Goal: Task Accomplishment & Management: Use online tool/utility

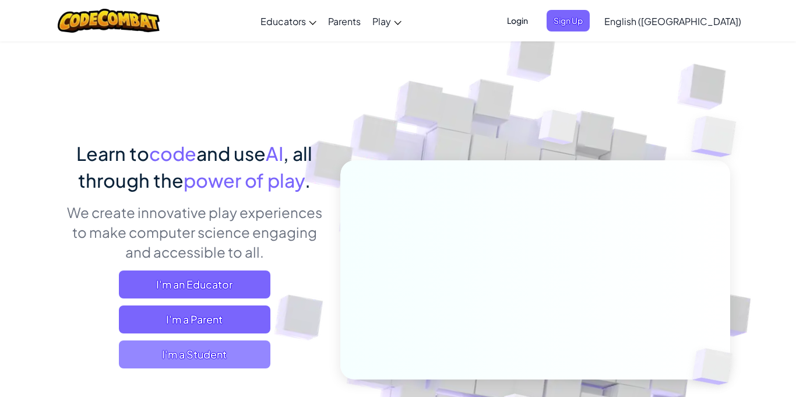
click at [224, 360] on span "I'm a Student" at bounding box center [195, 354] width 152 height 28
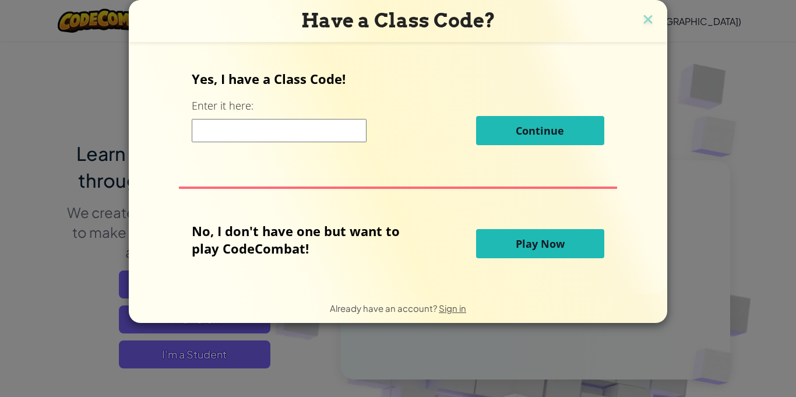
click at [563, 245] on span "Play Now" at bounding box center [540, 244] width 49 height 14
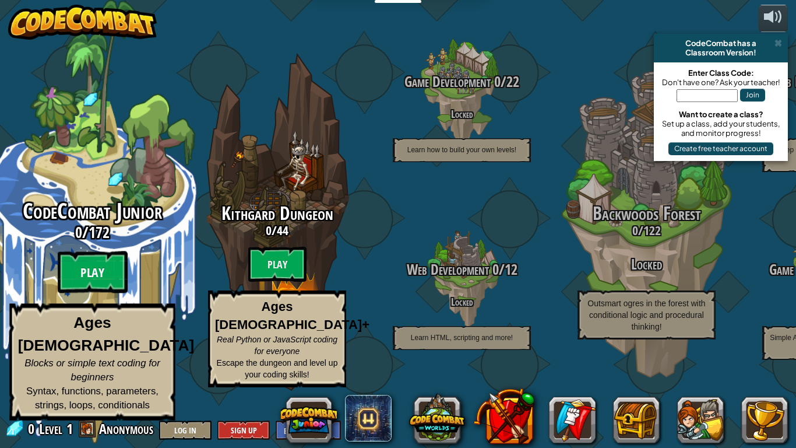
click at [109, 287] on btn "Play" at bounding box center [93, 272] width 70 height 42
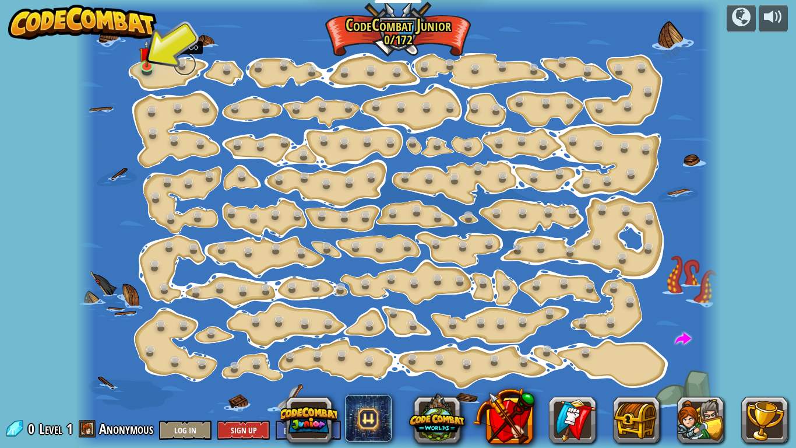
click at [181, 61] on link at bounding box center [184, 63] width 23 height 23
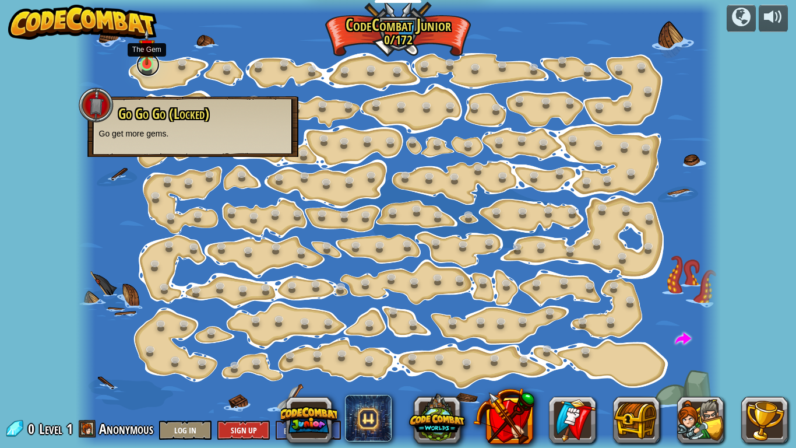
click at [157, 64] on link at bounding box center [147, 64] width 23 height 23
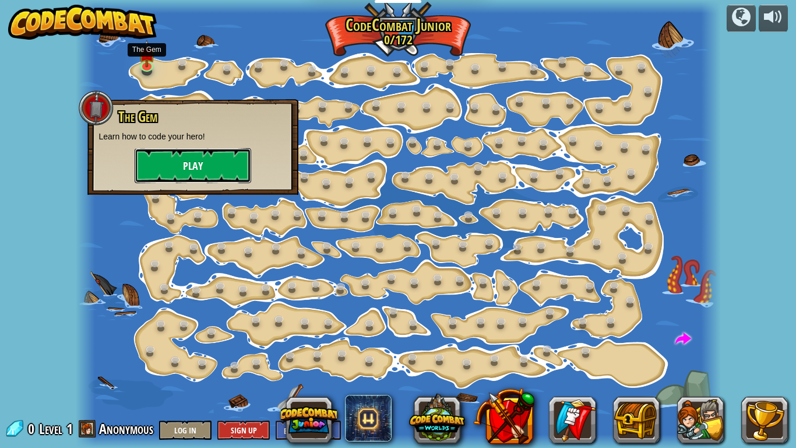
click at [203, 154] on button "Play" at bounding box center [193, 165] width 117 height 35
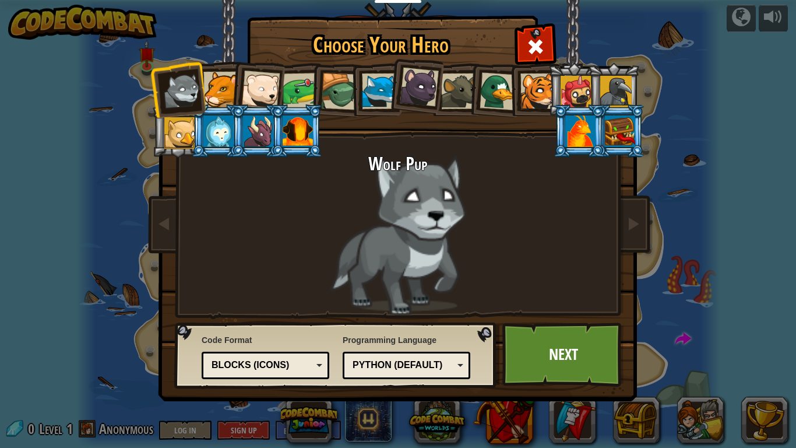
click at [577, 133] on div at bounding box center [580, 130] width 30 height 31
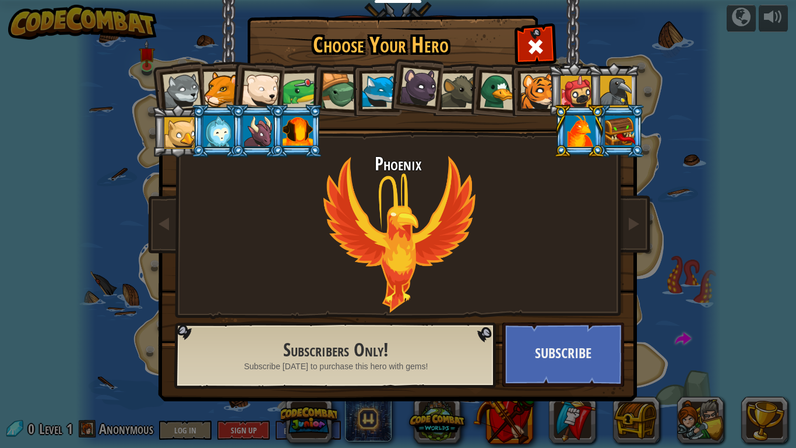
click at [290, 126] on div at bounding box center [298, 130] width 30 height 31
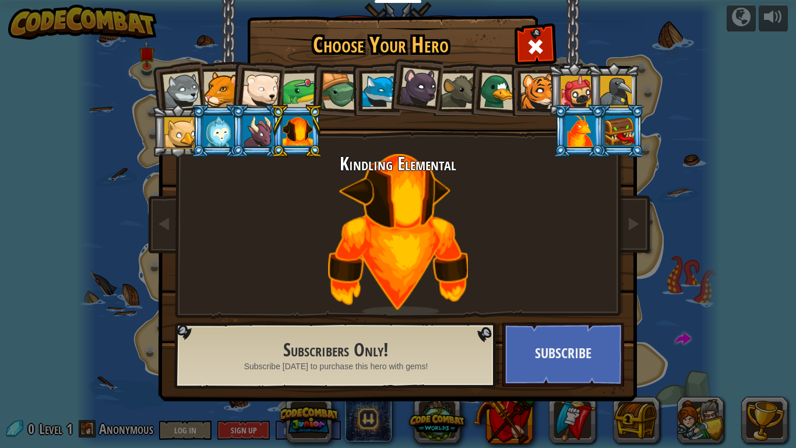
click at [268, 134] on div at bounding box center [258, 130] width 30 height 31
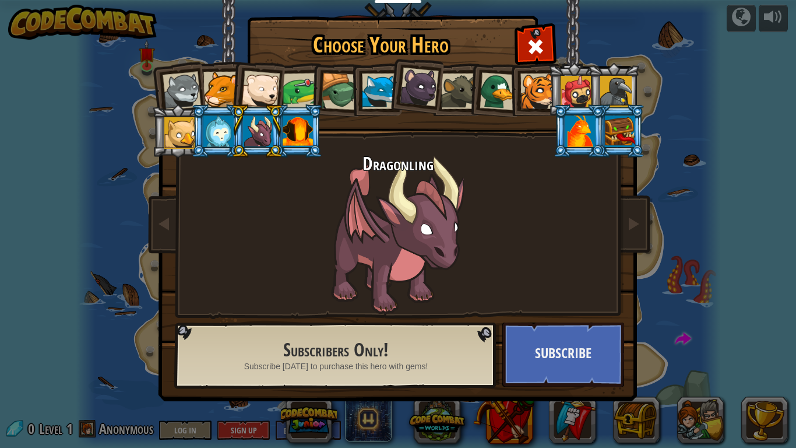
click at [183, 135] on div at bounding box center [179, 132] width 31 height 31
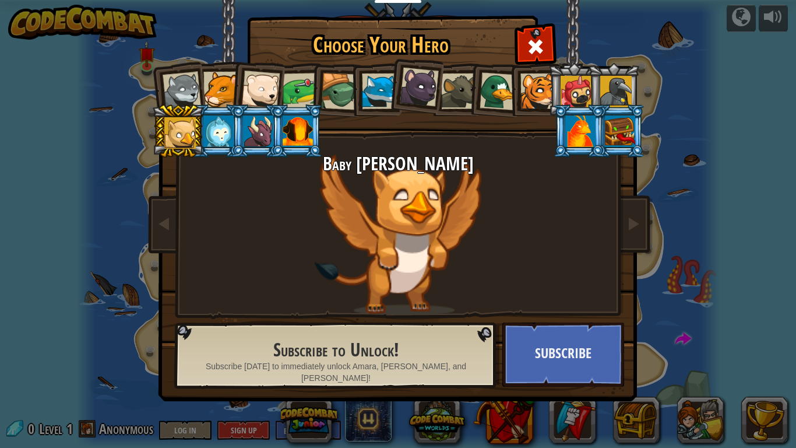
click at [527, 80] on div at bounding box center [539, 91] width 36 height 36
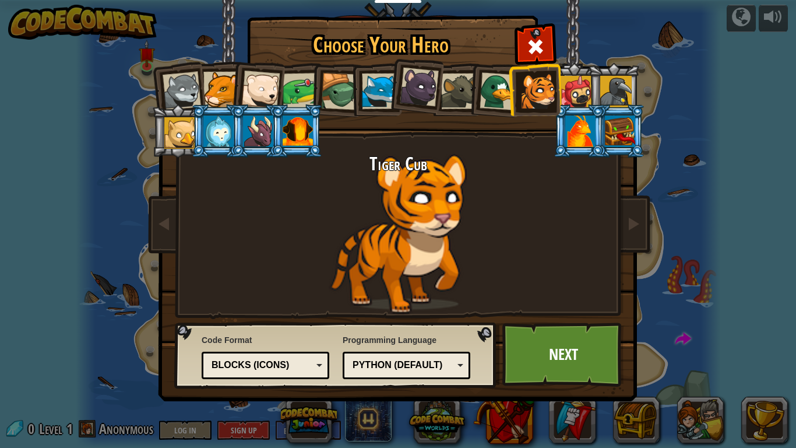
click at [373, 83] on div at bounding box center [380, 91] width 36 height 36
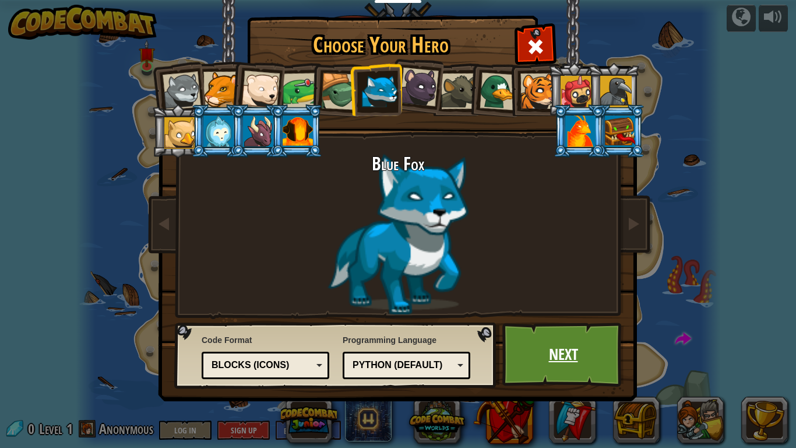
click at [556, 345] on link "Next" at bounding box center [564, 354] width 122 height 64
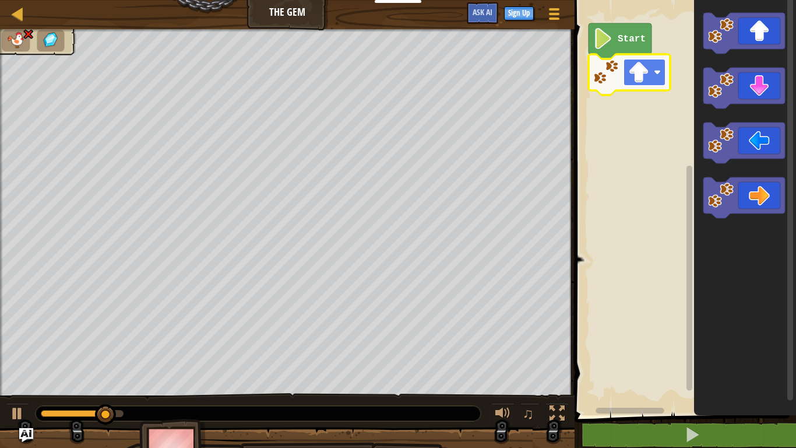
click at [640, 78] on image "Blockly Workspace" at bounding box center [638, 72] width 21 height 21
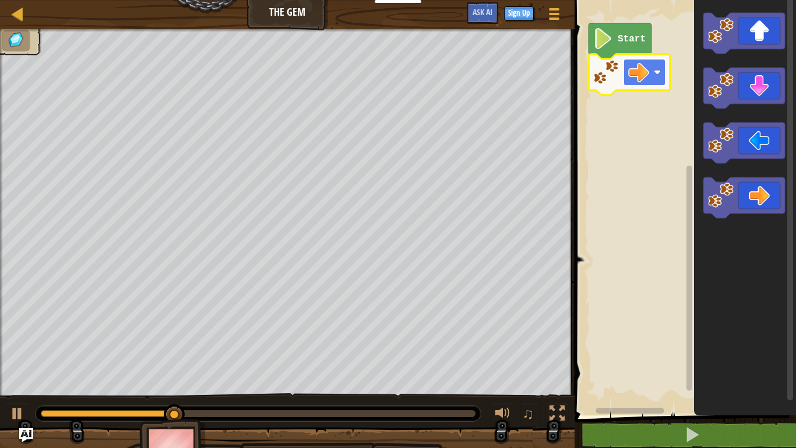
click at [645, 69] on image "Blockly Workspace" at bounding box center [638, 72] width 21 height 21
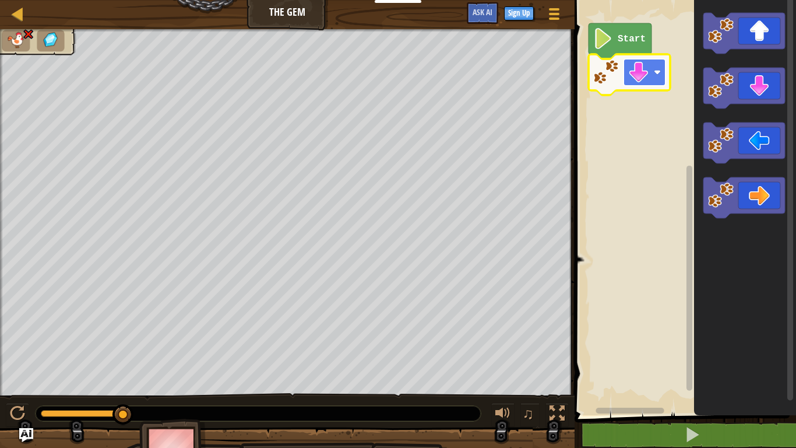
click at [634, 79] on image "Blockly Workspace" at bounding box center [638, 72] width 21 height 21
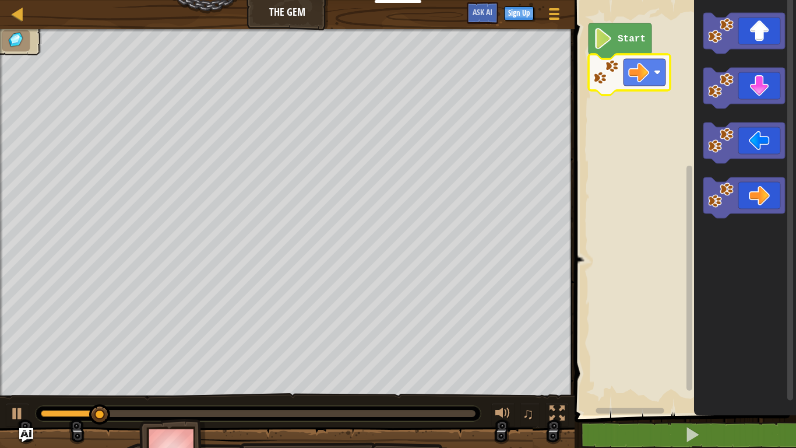
click at [623, 26] on icon "Blockly Workspace" at bounding box center [620, 41] width 63 height 36
click at [623, 46] on icon "Blockly Workspace" at bounding box center [620, 41] width 63 height 36
click at [616, 44] on icon "Blockly Workspace" at bounding box center [620, 41] width 63 height 36
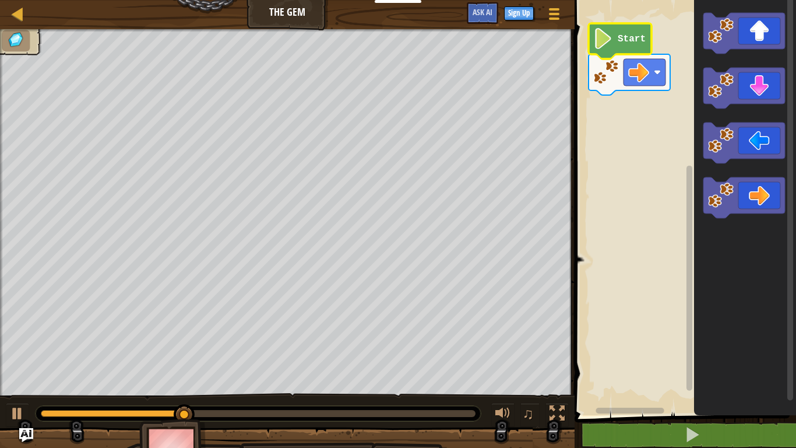
click at [598, 37] on image "Blockly Workspace" at bounding box center [603, 38] width 20 height 21
click at [631, 69] on image "Blockly Workspace" at bounding box center [638, 72] width 21 height 21
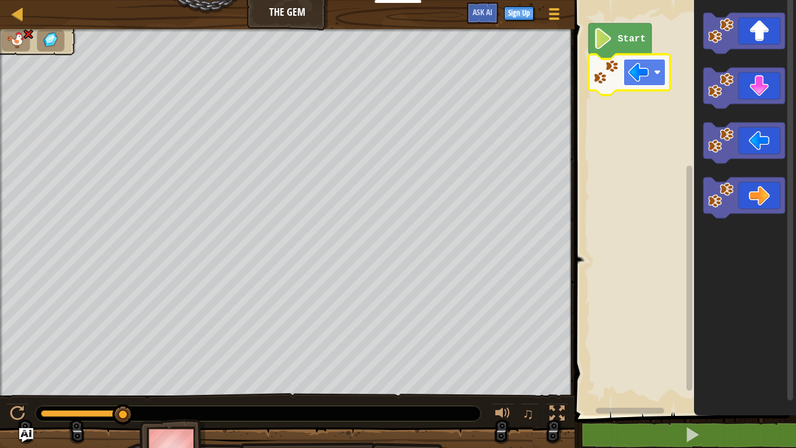
click at [648, 77] on image "Blockly Workspace" at bounding box center [638, 72] width 21 height 21
click at [651, 223] on rect "Blockly Workspace" at bounding box center [683, 204] width 225 height 421
click at [652, 72] on rect "Blockly Workspace" at bounding box center [645, 72] width 42 height 27
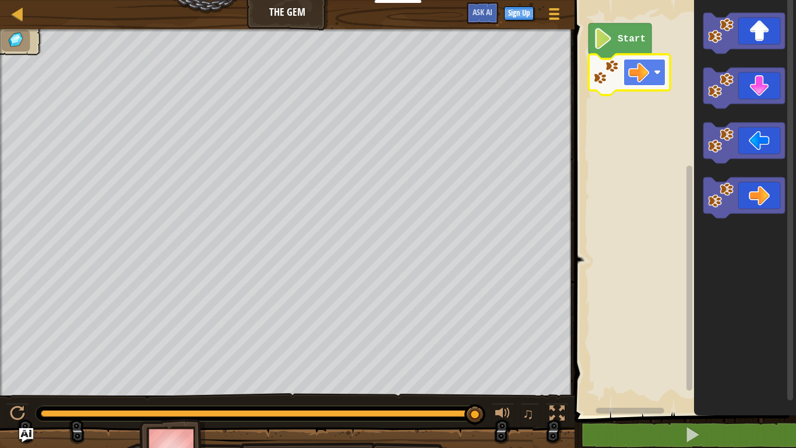
click at [645, 73] on image "Blockly Workspace" at bounding box center [638, 72] width 21 height 21
click at [662, 79] on rect "Blockly Workspace" at bounding box center [645, 72] width 42 height 27
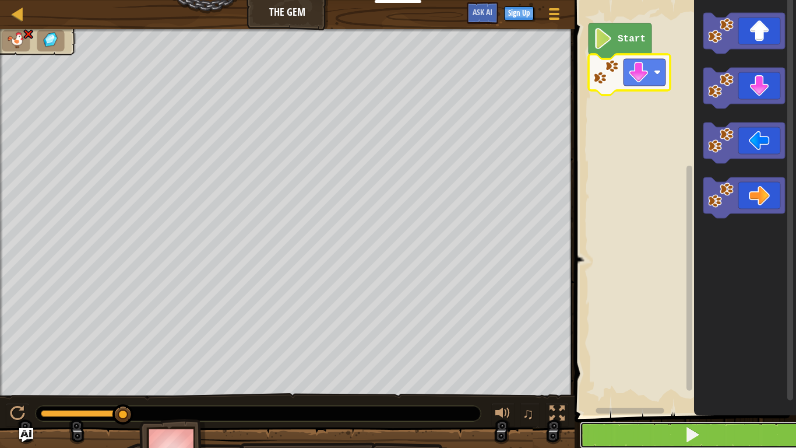
click at [718, 396] on button at bounding box center [692, 434] width 225 height 27
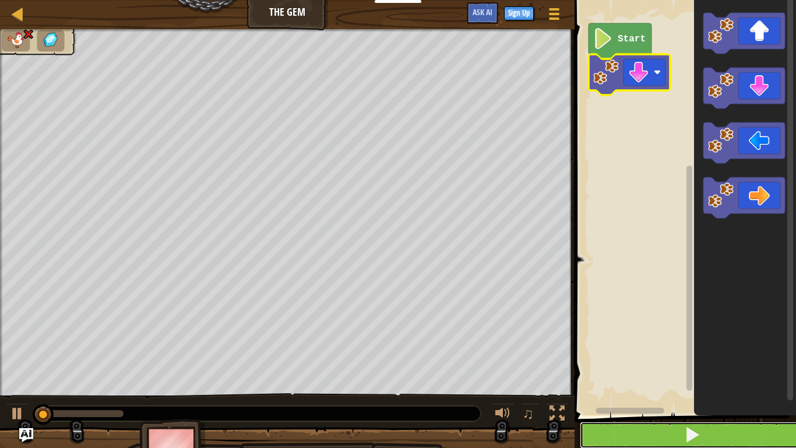
click at [718, 396] on button at bounding box center [692, 434] width 225 height 27
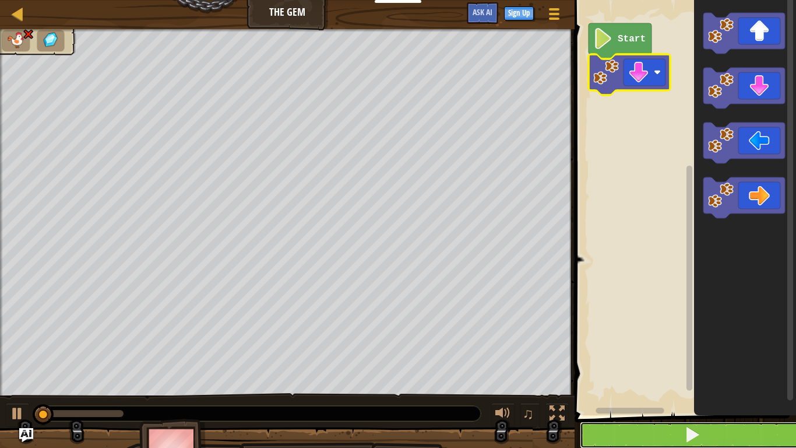
click at [718, 396] on button at bounding box center [692, 434] width 225 height 27
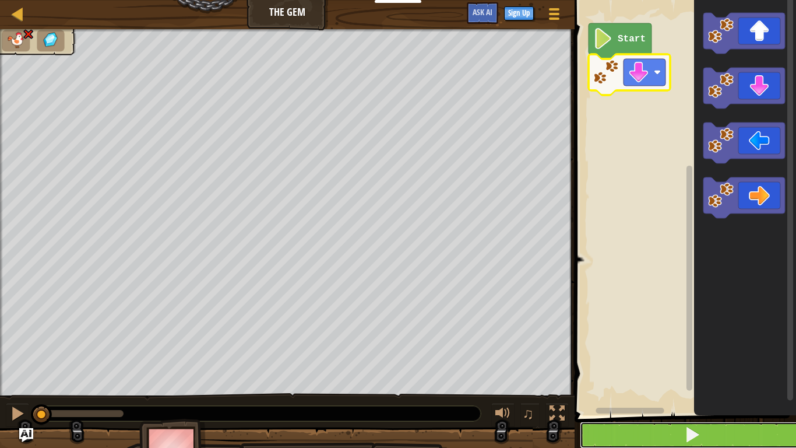
click at [718, 396] on button at bounding box center [692, 434] width 225 height 27
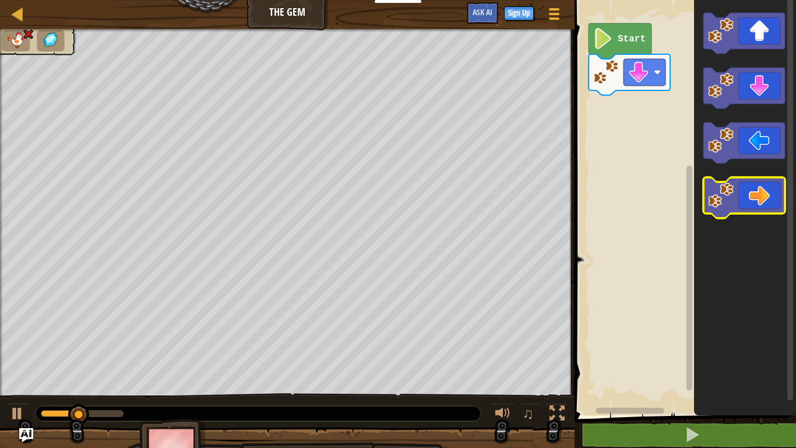
click at [744, 189] on icon "Blockly Workspace" at bounding box center [745, 197] width 82 height 41
click at [760, 206] on icon "Blockly Workspace" at bounding box center [745, 197] width 82 height 41
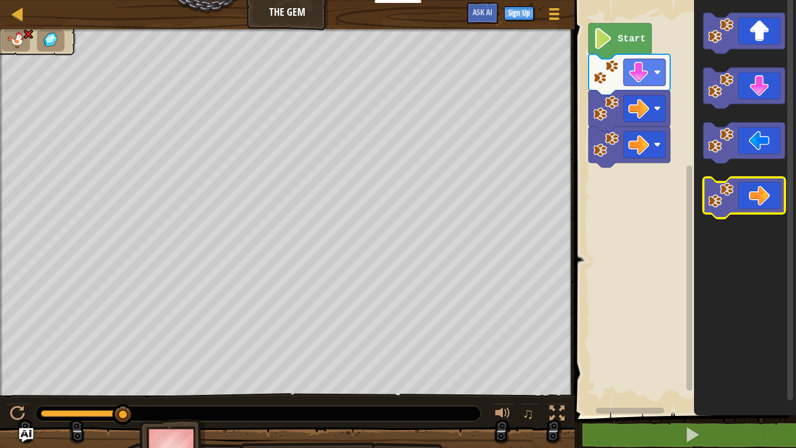
click at [761, 192] on icon "Blockly Workspace" at bounding box center [745, 197] width 82 height 41
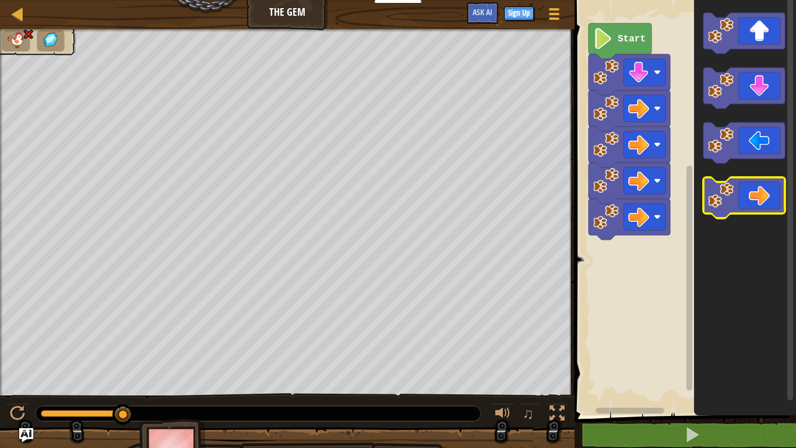
click at [761, 192] on icon "Blockly Workspace" at bounding box center [745, 197] width 82 height 41
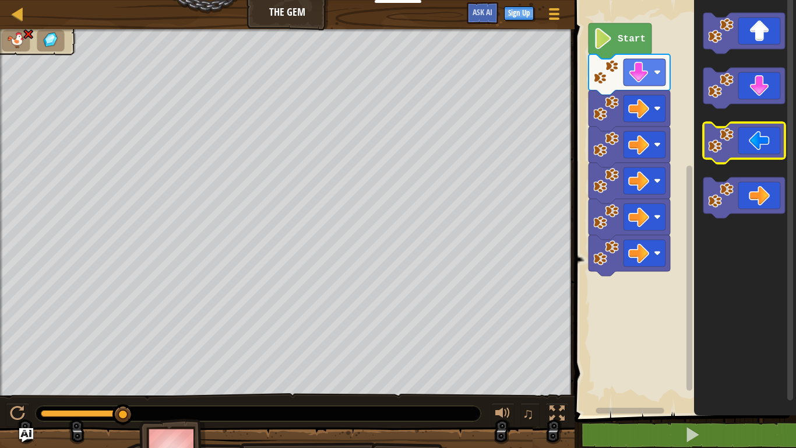
click at [747, 136] on icon "Blockly Workspace" at bounding box center [745, 142] width 82 height 41
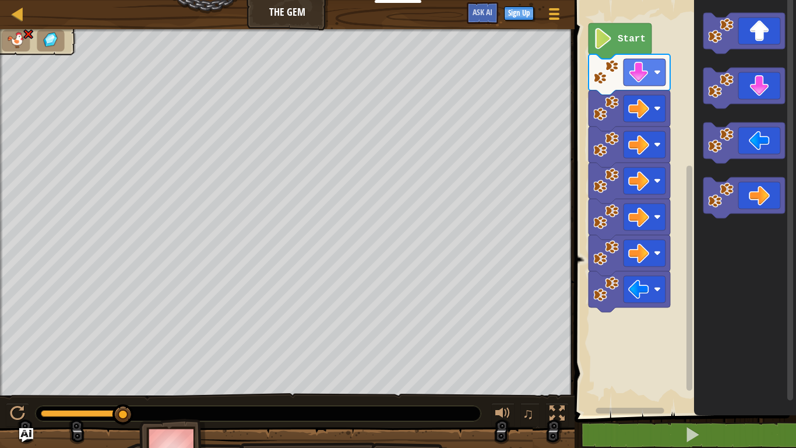
click at [723, 173] on icon "Blockly Workspace" at bounding box center [745, 204] width 102 height 421
click at [736, 217] on rect "Blockly Workspace" at bounding box center [745, 197] width 82 height 41
click at [740, 179] on icon "Blockly Workspace" at bounding box center [745, 197] width 82 height 41
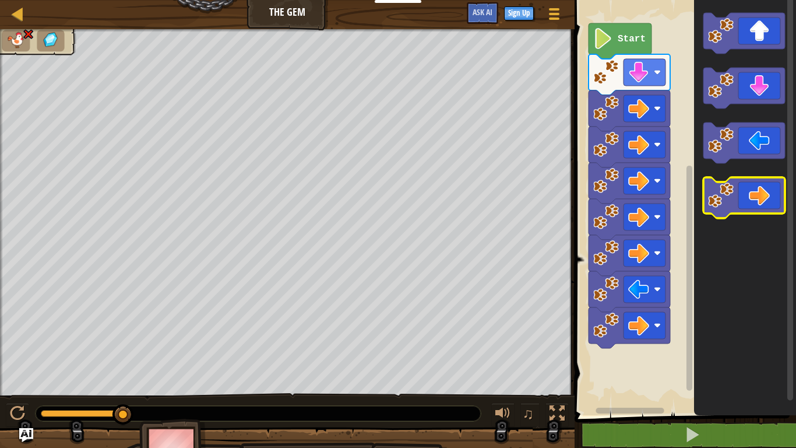
click at [740, 178] on icon "Blockly Workspace" at bounding box center [745, 197] width 82 height 41
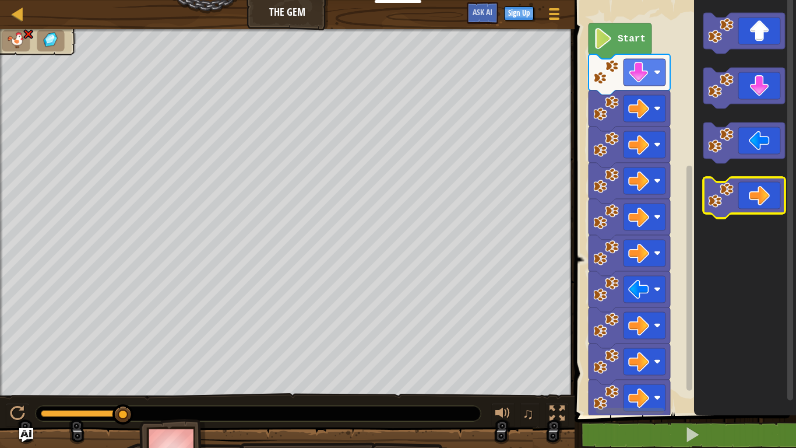
click at [739, 178] on icon "Blockly Workspace" at bounding box center [745, 197] width 82 height 41
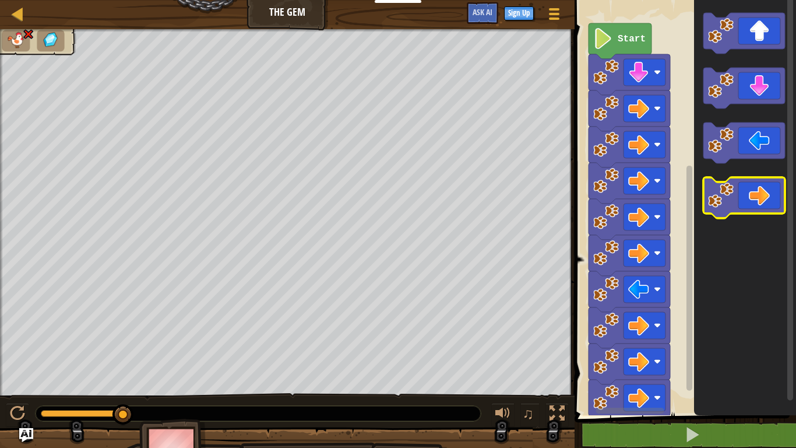
click at [739, 178] on icon "Blockly Workspace" at bounding box center [745, 197] width 82 height 41
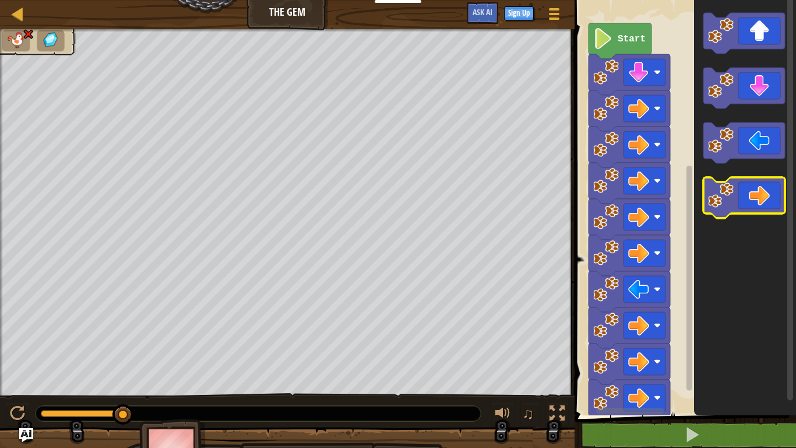
click at [739, 178] on icon "Blockly Workspace" at bounding box center [745, 197] width 82 height 41
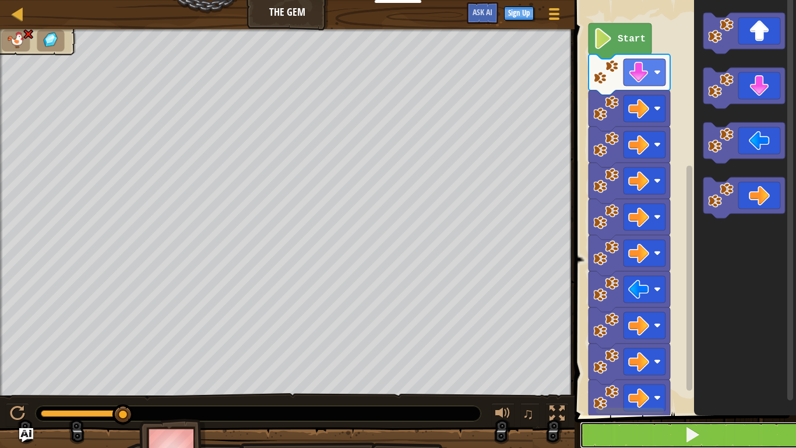
click at [733, 396] on button at bounding box center [692, 434] width 225 height 27
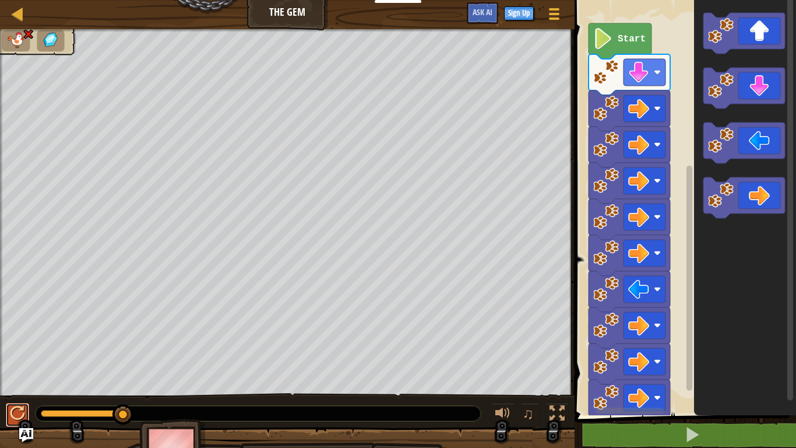
click at [9, 396] on button at bounding box center [17, 415] width 23 height 24
click at [19, 13] on div at bounding box center [17, 13] width 15 height 15
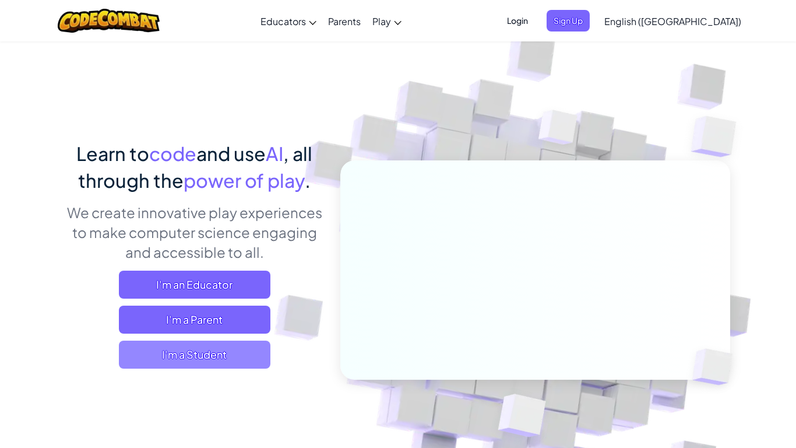
click at [215, 355] on span "I'm a Student" at bounding box center [195, 354] width 152 height 28
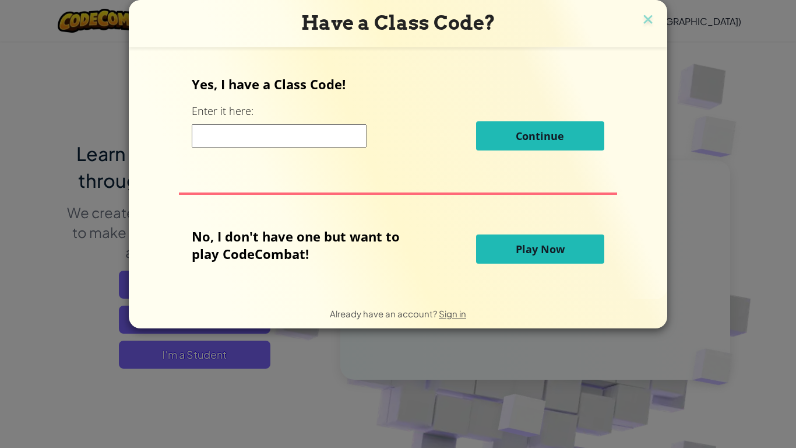
click at [568, 224] on div "Yes, I have a Class Code! Enter it here: Continue No, I don't have one but want…" at bounding box center [397, 173] width 515 height 229
click at [567, 240] on button "Play Now" at bounding box center [540, 248] width 128 height 29
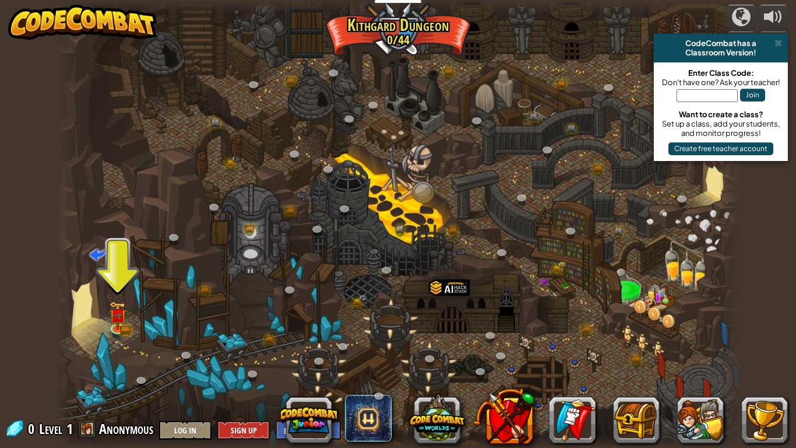
click at [97, 331] on div at bounding box center [398, 224] width 685 height 448
click at [118, 334] on link at bounding box center [118, 326] width 23 height 23
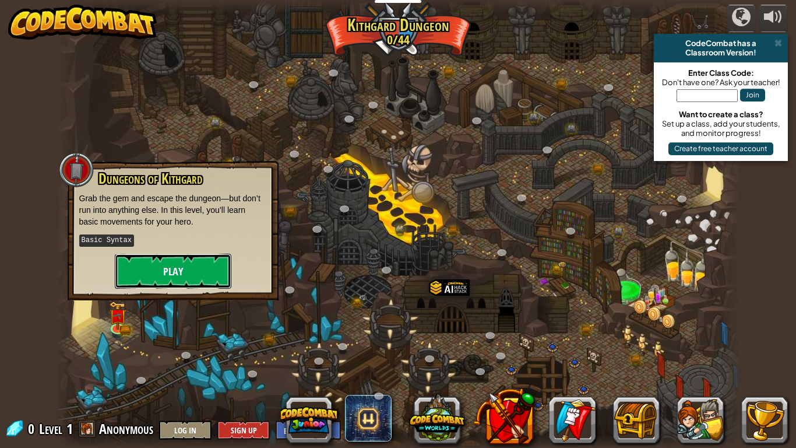
click at [169, 271] on button "Play" at bounding box center [173, 271] width 117 height 35
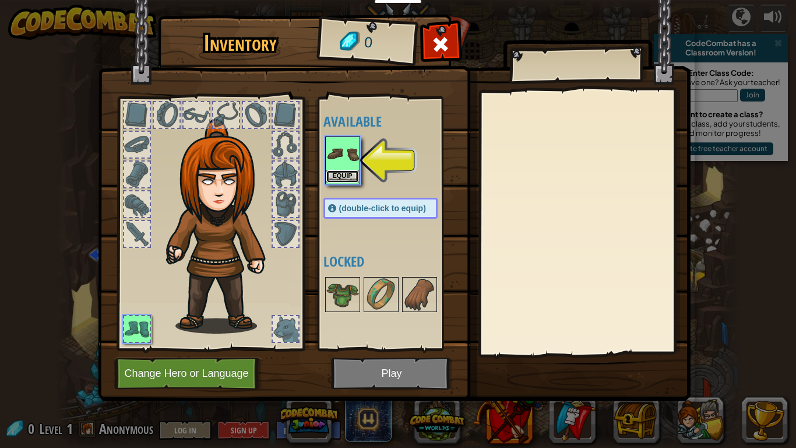
click at [333, 175] on button "Equip" at bounding box center [342, 176] width 33 height 12
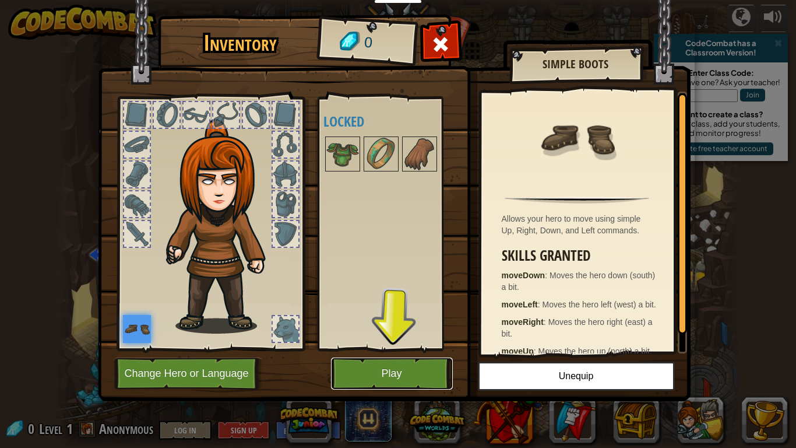
click at [423, 377] on button "Play" at bounding box center [392, 373] width 122 height 32
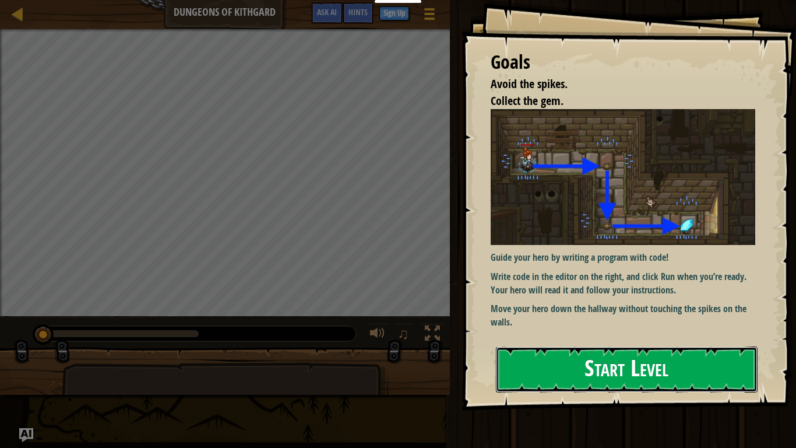
click at [598, 391] on button "Start Level" at bounding box center [627, 369] width 262 height 46
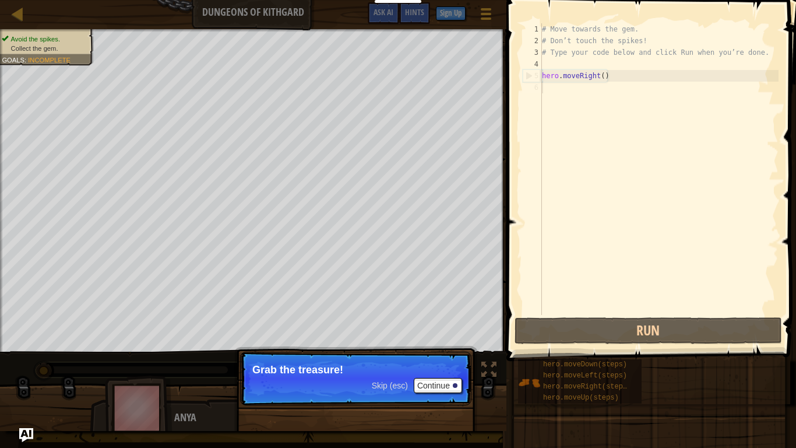
click at [417, 353] on p "Skip (esc) Continue Grab the treasure!" at bounding box center [355, 379] width 231 height 54
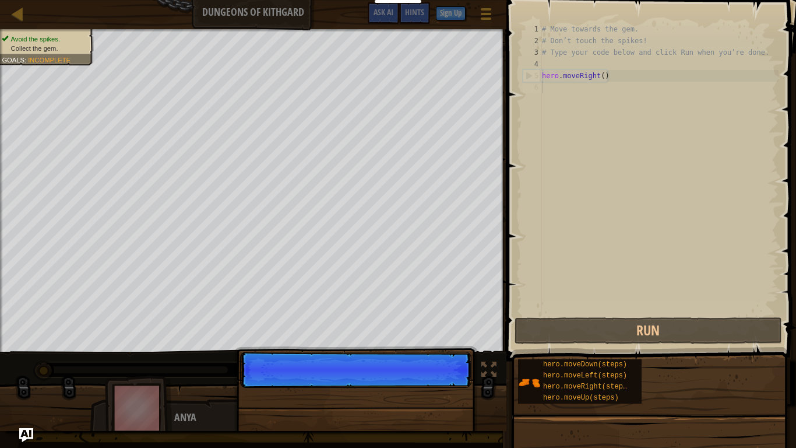
scroll to position [5, 0]
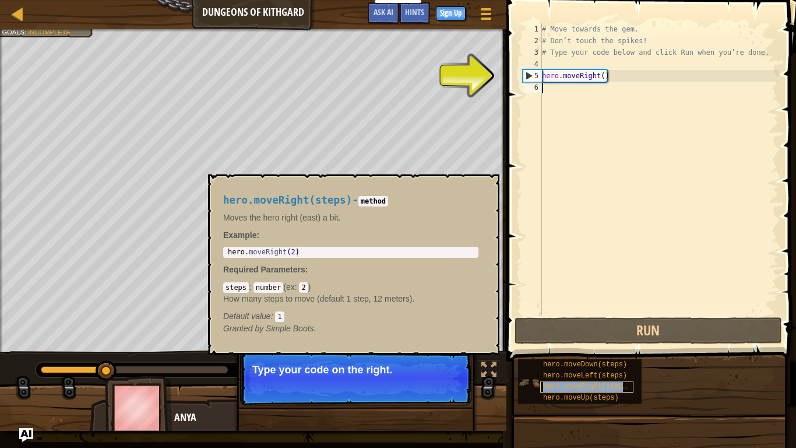
click at [552, 387] on span "hero.moveRight(steps)" at bounding box center [587, 386] width 88 height 8
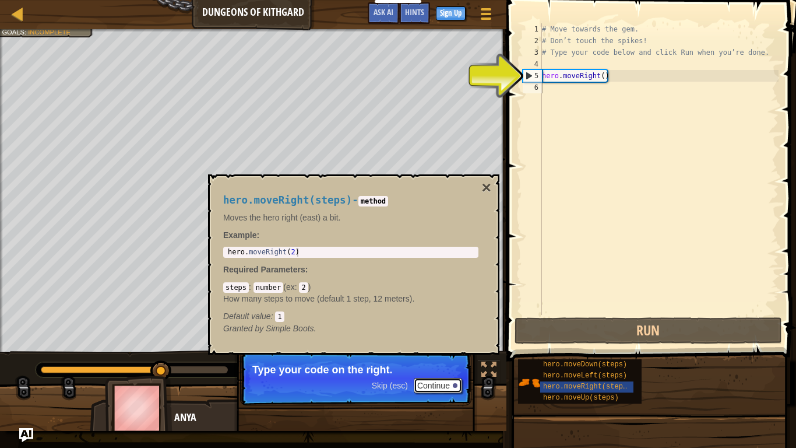
click at [454, 382] on button "Continue" at bounding box center [438, 385] width 48 height 15
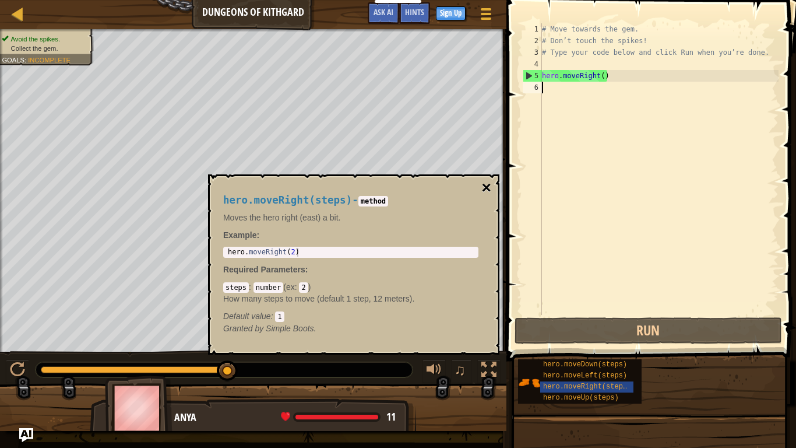
click at [485, 188] on button "×" at bounding box center [486, 188] width 9 height 16
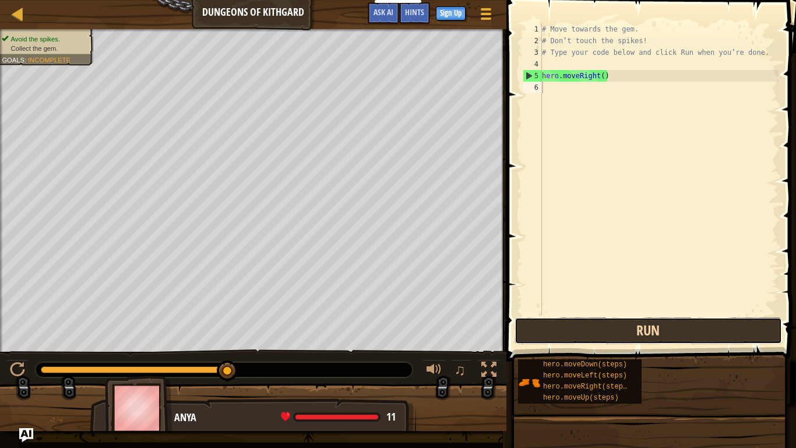
click at [621, 334] on button "Run" at bounding box center [649, 330] width 268 height 27
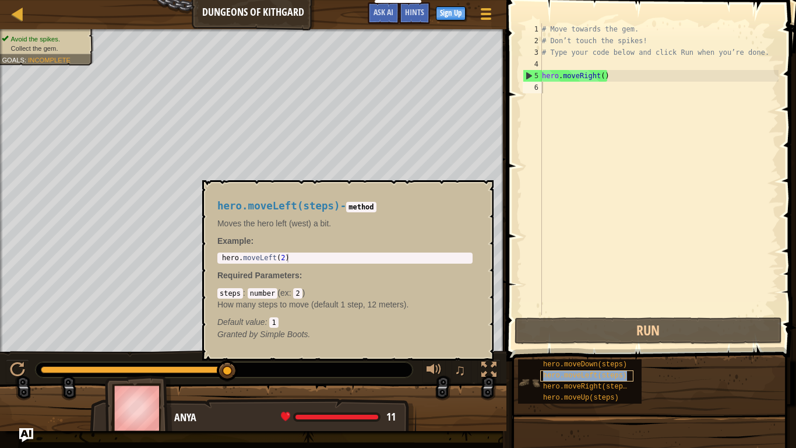
click at [556, 374] on span "hero.moveLeft(steps)" at bounding box center [585, 375] width 84 height 8
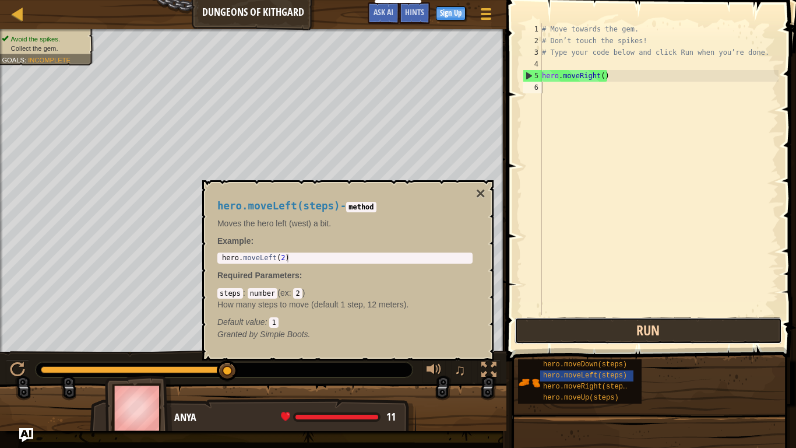
click at [608, 334] on button "Run" at bounding box center [649, 330] width 268 height 27
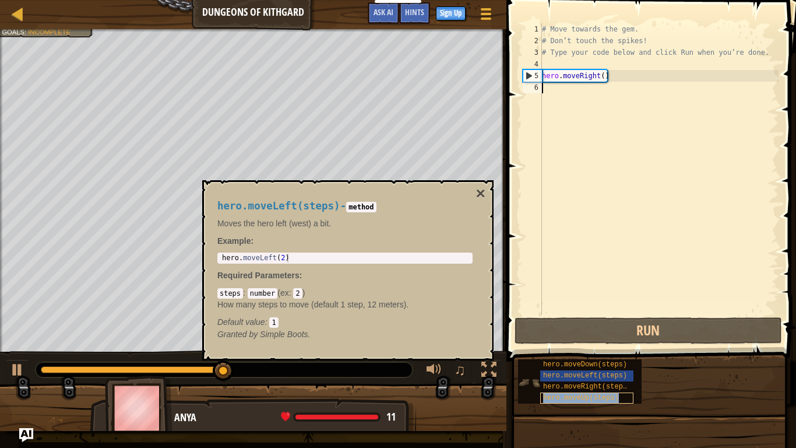
click at [618, 392] on div "hero.moveUp(steps)" at bounding box center [586, 397] width 93 height 11
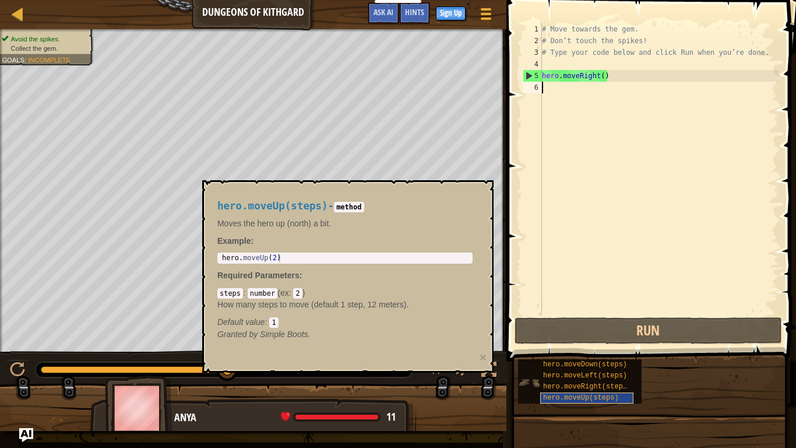
click at [574, 392] on div "hero.moveUp(steps)" at bounding box center [586, 397] width 93 height 11
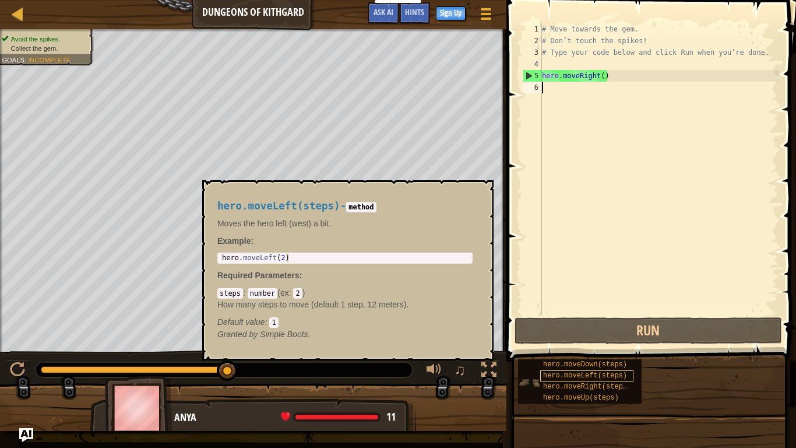
click at [573, 380] on span "hero.moveLeft(steps)" at bounding box center [585, 375] width 84 height 8
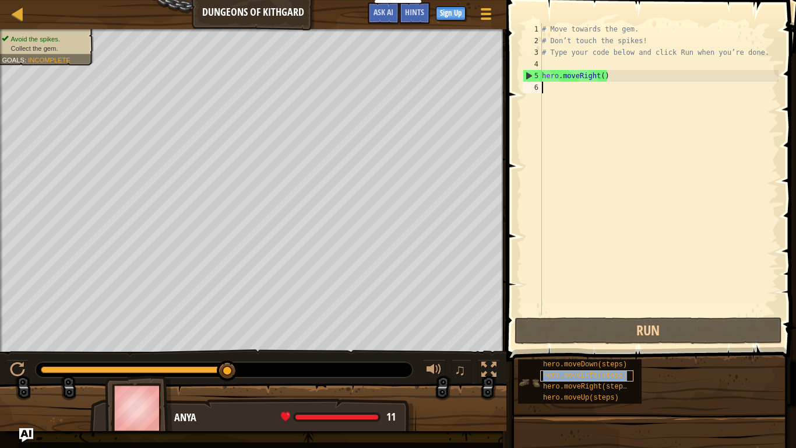
click at [572, 370] on div "hero.moveLeft(steps)" at bounding box center [586, 375] width 93 height 11
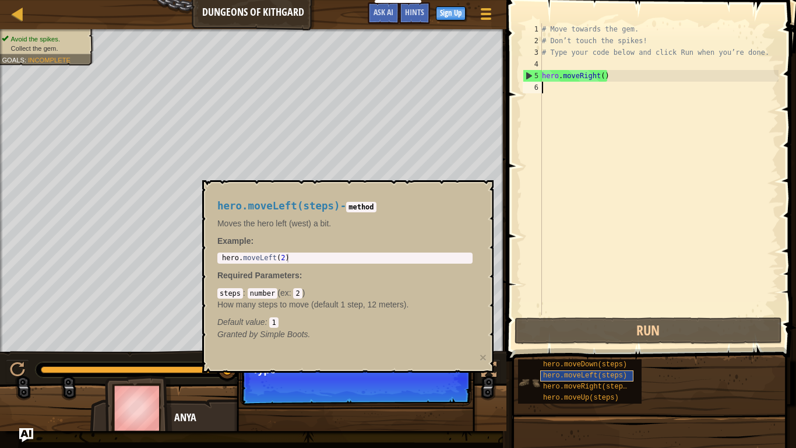
click at [572, 370] on div "hero.moveLeft(steps)" at bounding box center [586, 375] width 93 height 11
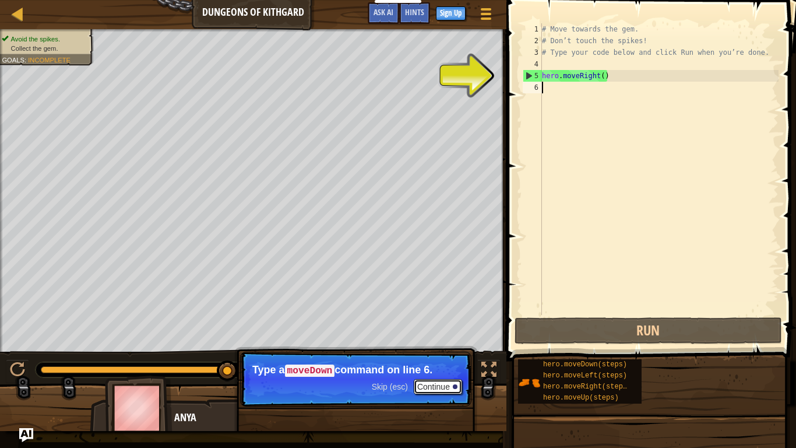
click at [453, 386] on div at bounding box center [455, 386] width 5 height 5
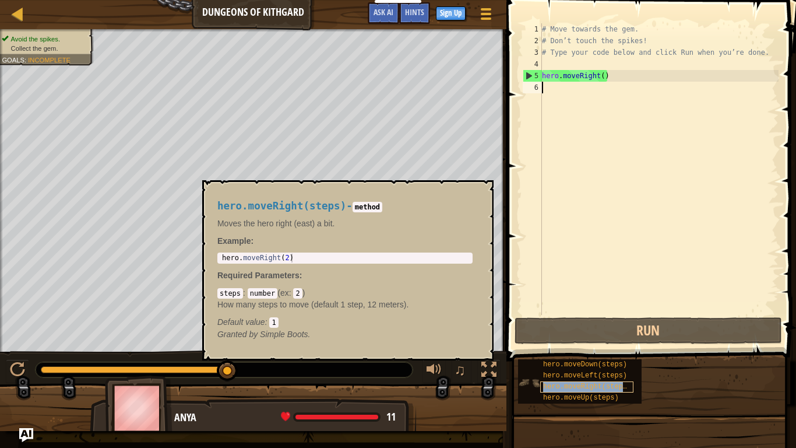
click at [572, 386] on span "hero.moveRight(steps)" at bounding box center [587, 386] width 88 height 8
click at [607, 373] on span "hero.moveLeft(steps)" at bounding box center [585, 375] width 84 height 8
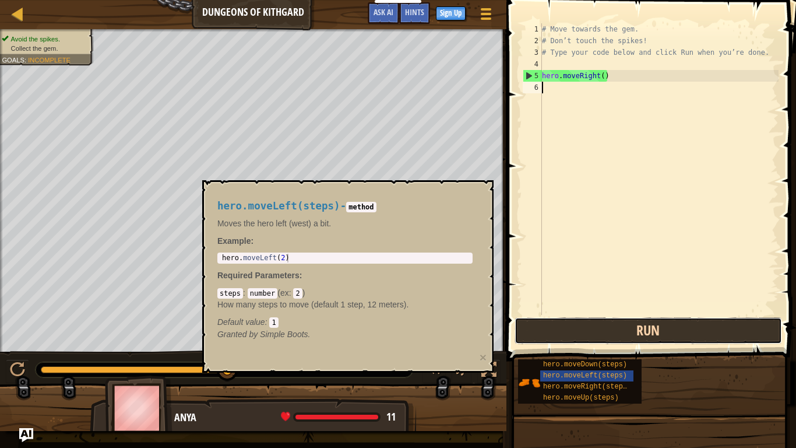
click at [626, 339] on button "Run" at bounding box center [649, 330] width 268 height 27
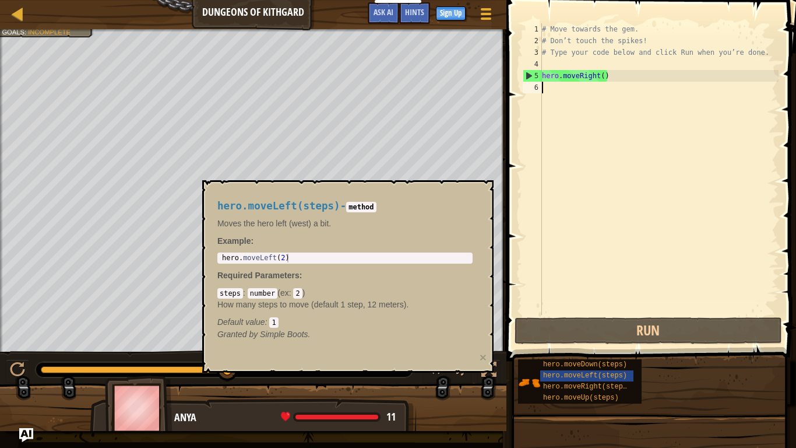
type textarea "2"
